Goal: Information Seeking & Learning: Learn about a topic

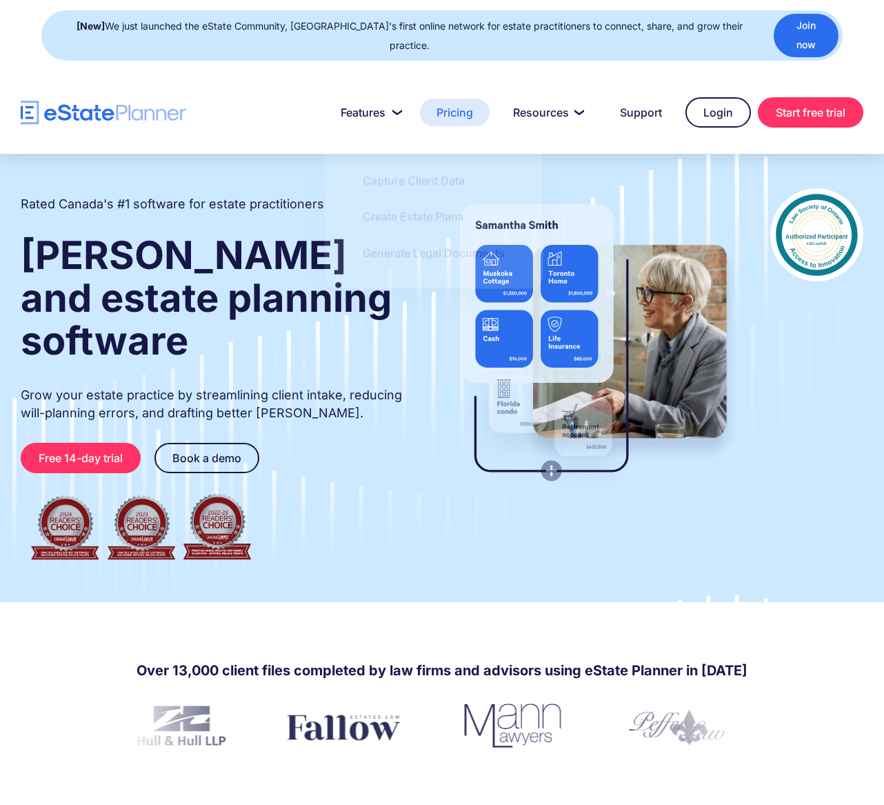
click at [458, 99] on link "Pricing" at bounding box center [455, 113] width 70 height 28
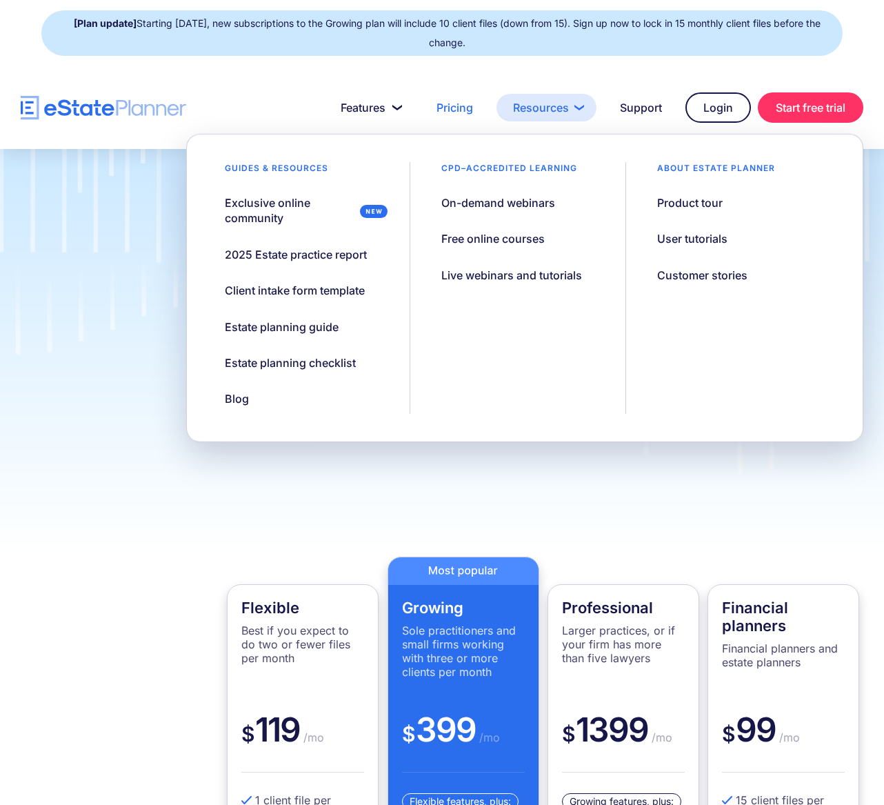
click at [558, 101] on link "Resources" at bounding box center [547, 108] width 100 height 28
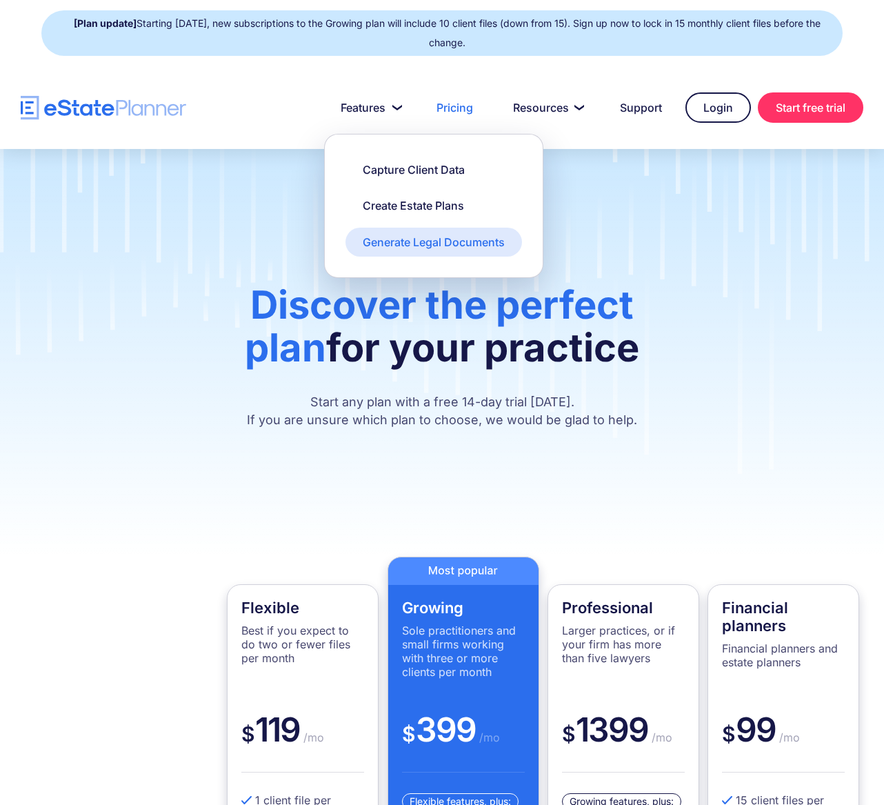
click at [450, 239] on div "Generate Legal Documents" at bounding box center [434, 242] width 142 height 15
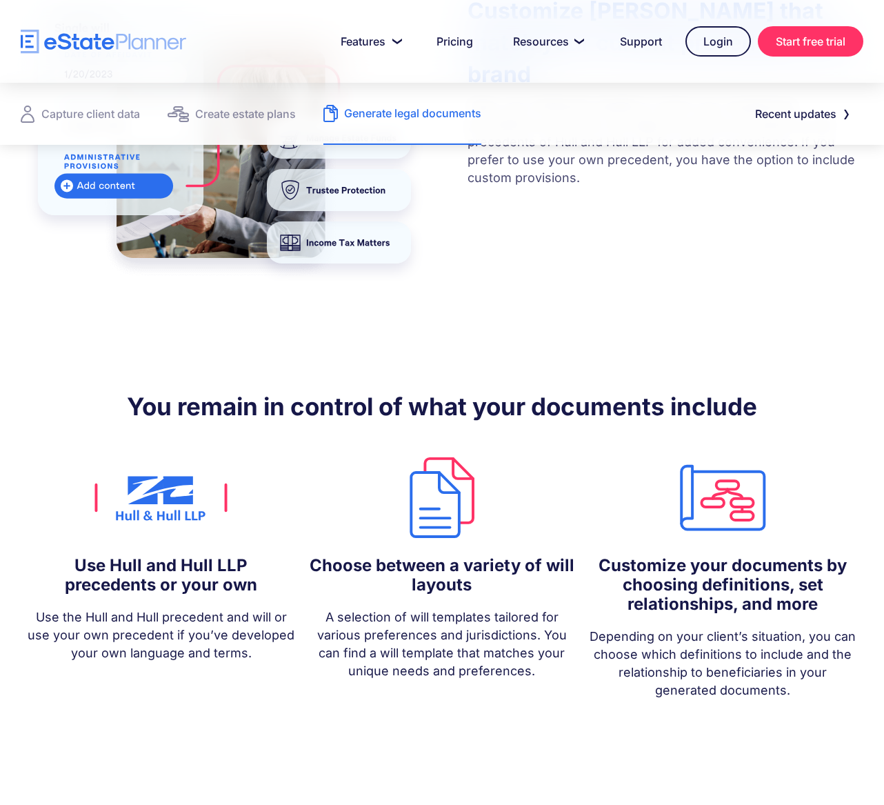
scroll to position [1055, 0]
